Goal: Check status: Check status

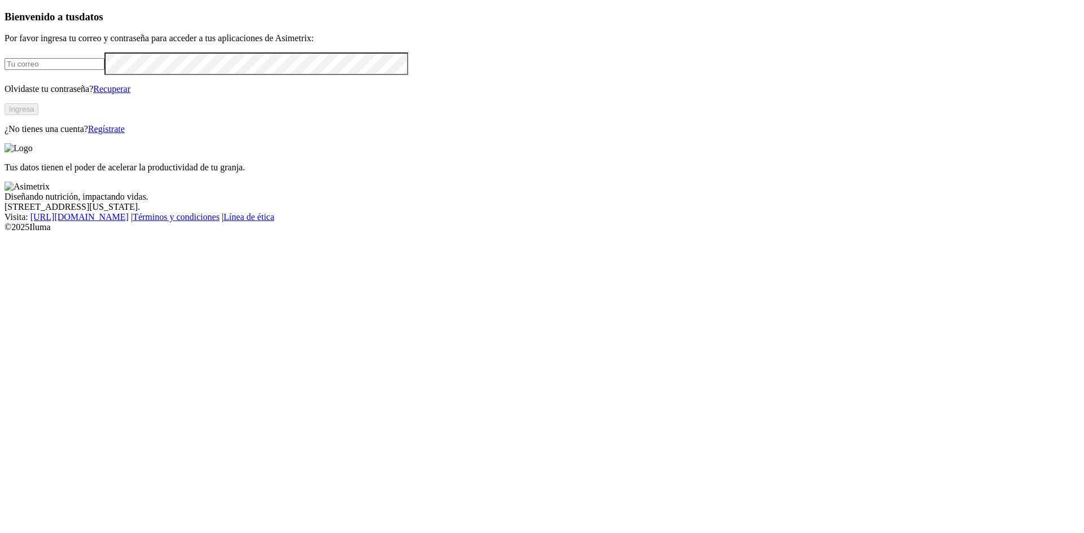
click at [104, 70] on input "email" at bounding box center [55, 64] width 100 height 12
type input "[EMAIL_ADDRESS][DOMAIN_NAME]"
click input "submit" at bounding box center [0, 0] width 0 height 0
